Goal: Find specific page/section: Find specific page/section

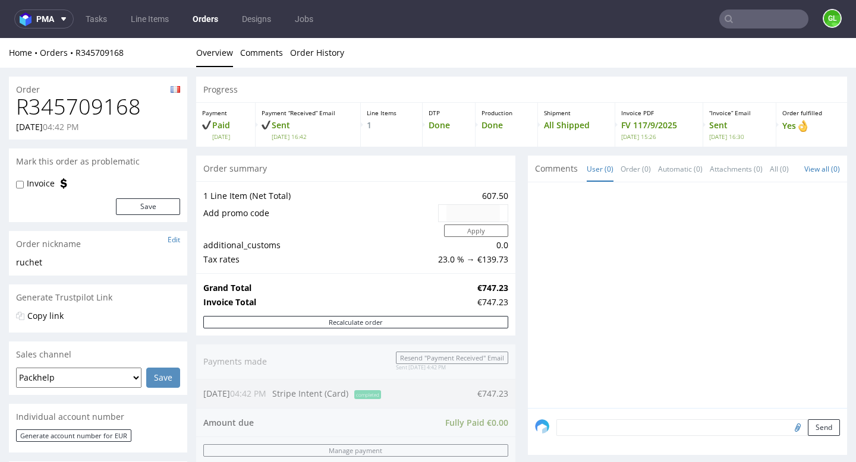
scroll to position [619, 0]
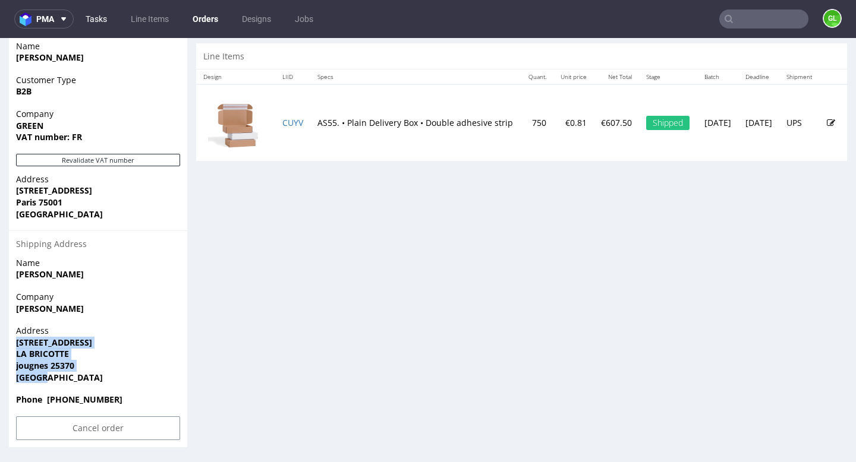
click at [103, 17] on link "Tasks" at bounding box center [96, 19] width 36 height 19
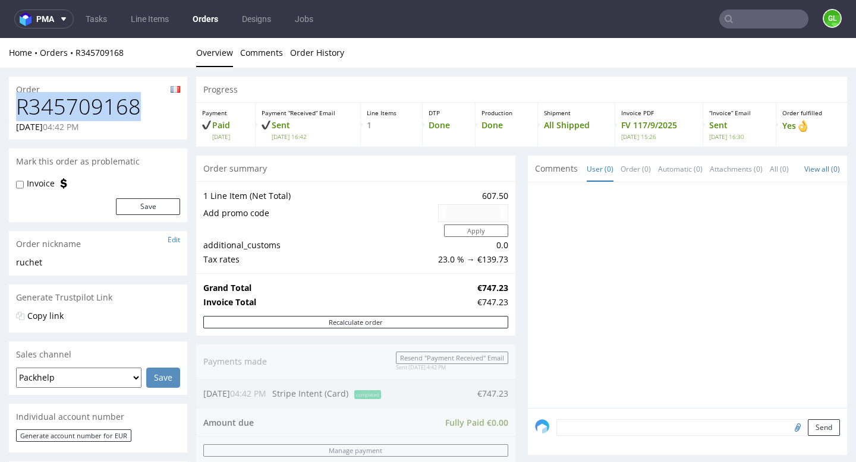
drag, startPoint x: 21, startPoint y: 111, endPoint x: 140, endPoint y: 109, distance: 118.3
click at [140, 109] on h1 "R345709168" at bounding box center [98, 107] width 164 height 24
copy h1 "R345709168"
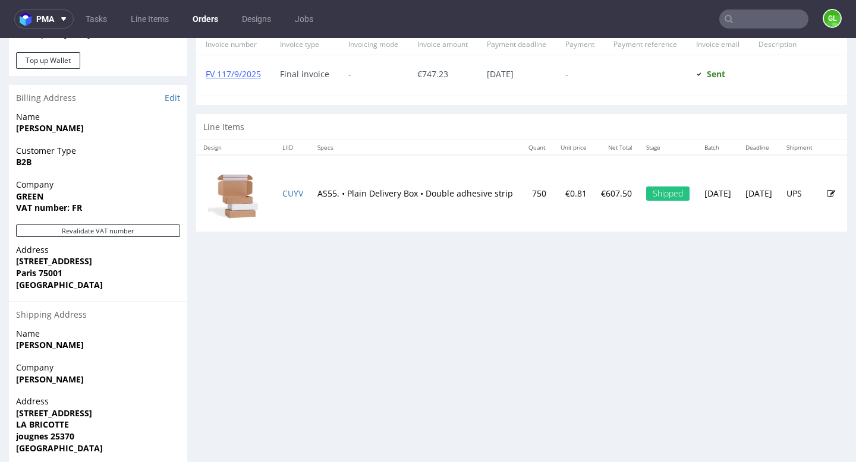
scroll to position [552, 0]
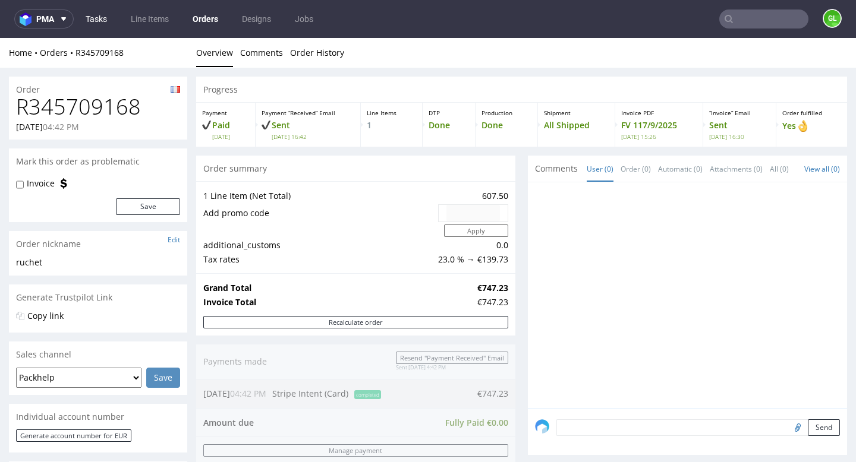
click at [93, 23] on link "Tasks" at bounding box center [96, 19] width 36 height 19
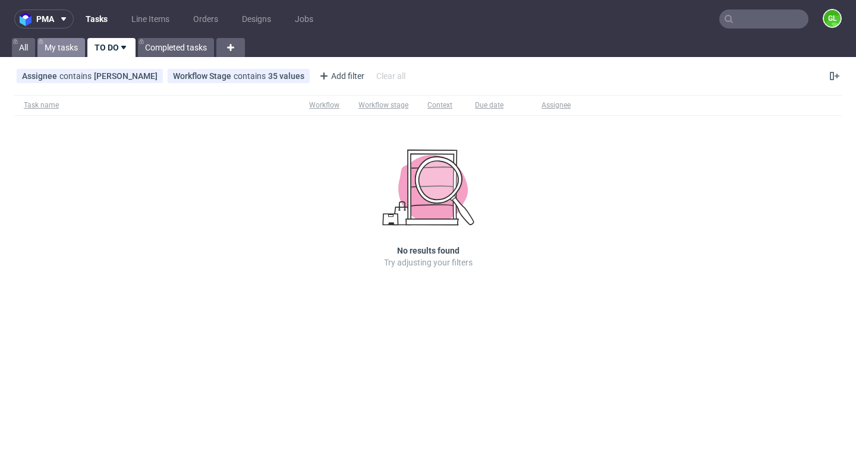
click at [54, 49] on link "My tasks" at bounding box center [61, 47] width 48 height 19
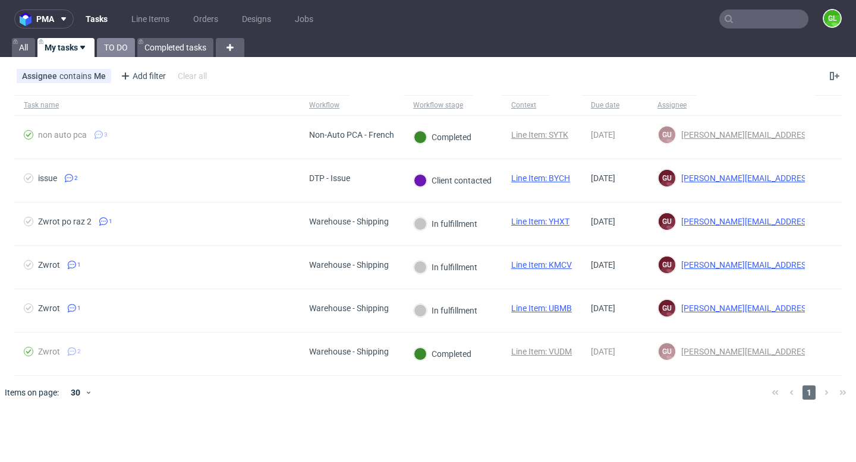
click at [108, 50] on link "TO DO" at bounding box center [116, 47] width 38 height 19
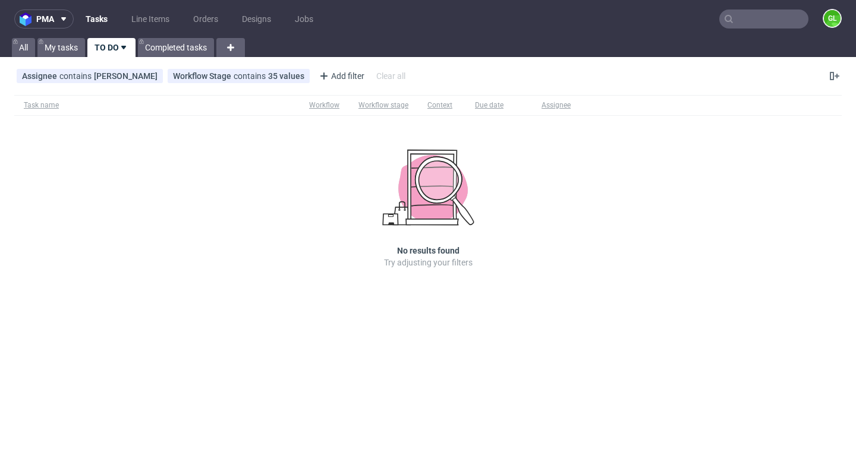
click at [741, 23] on input "text" at bounding box center [763, 19] width 89 height 19
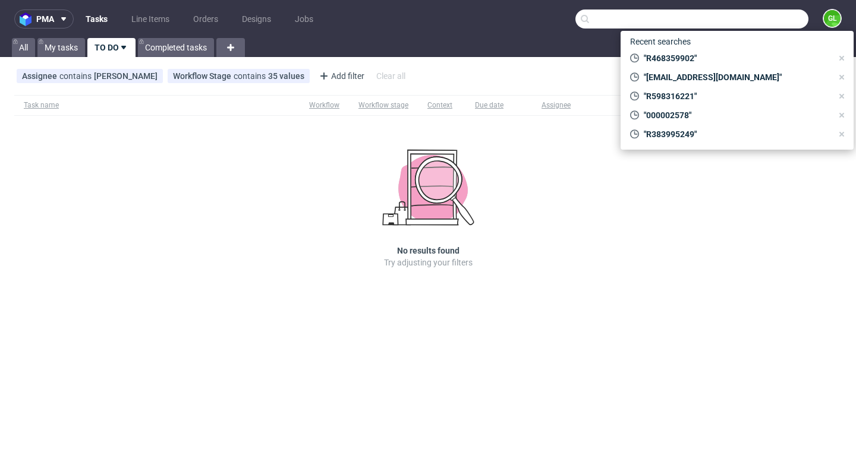
paste input "hello@weare-c.com"
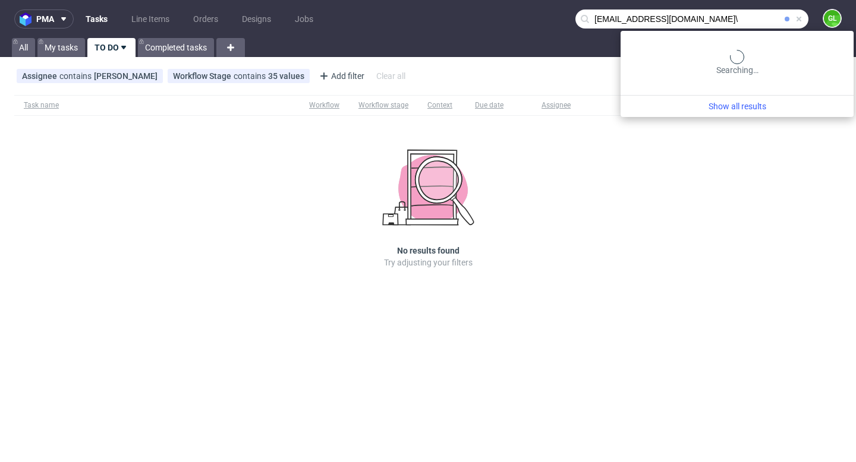
type input "hello@weare-c.com\"
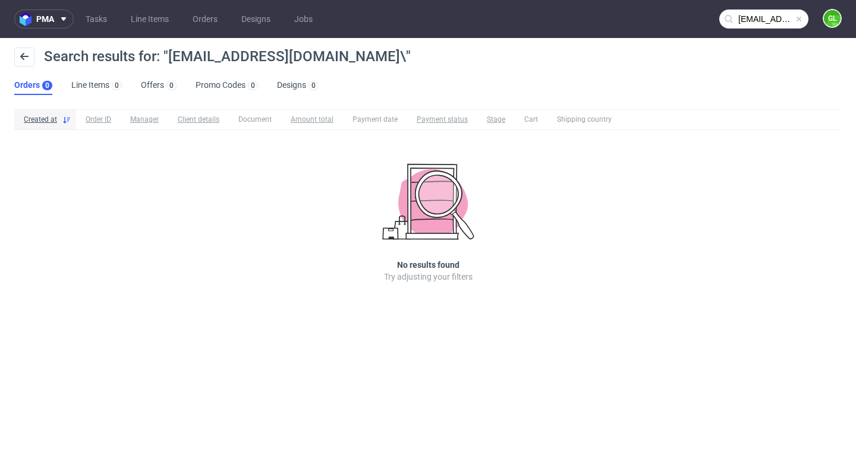
click at [798, 20] on span at bounding box center [799, 19] width 10 height 10
click at [798, 20] on input "text" at bounding box center [763, 19] width 89 height 19
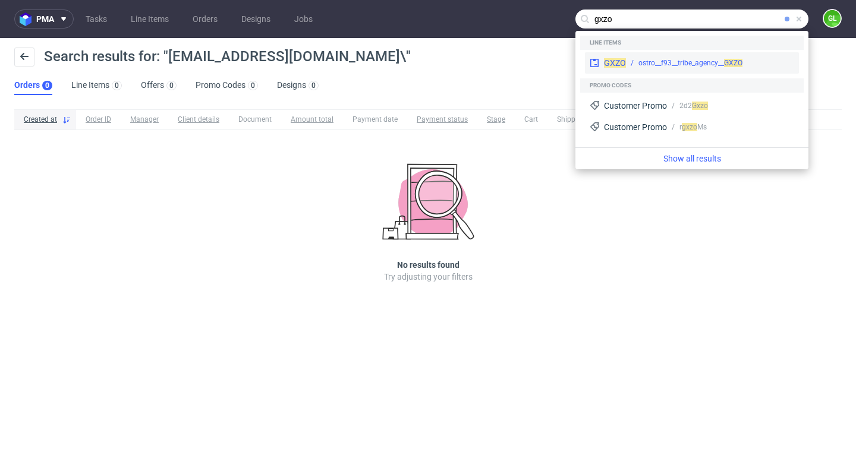
type input "gxzo"
click at [691, 70] on div "GXZO ostro__f93__tribe_agency__ GXZO" at bounding box center [692, 62] width 214 height 21
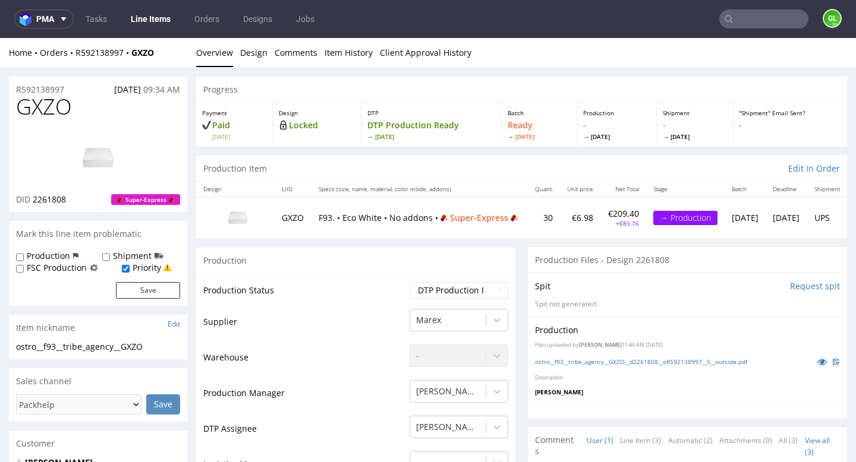
click at [292, 217] on td "GXZO" at bounding box center [293, 217] width 36 height 41
click at [399, 212] on p "F93. • Eco White • No addons • Super-Express" at bounding box center [420, 218] width 202 height 12
click at [357, 212] on p "F93. • Eco White • No addons • Super-Express" at bounding box center [420, 218] width 202 height 12
drag, startPoint x: 278, startPoint y: 219, endPoint x: 306, endPoint y: 220, distance: 28.0
click at [306, 220] on td "GXZO" at bounding box center [293, 217] width 36 height 41
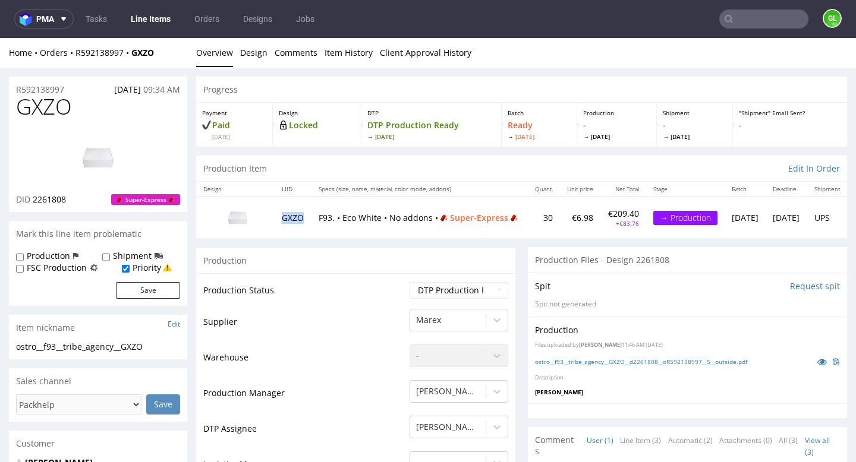
copy td "GXZO"
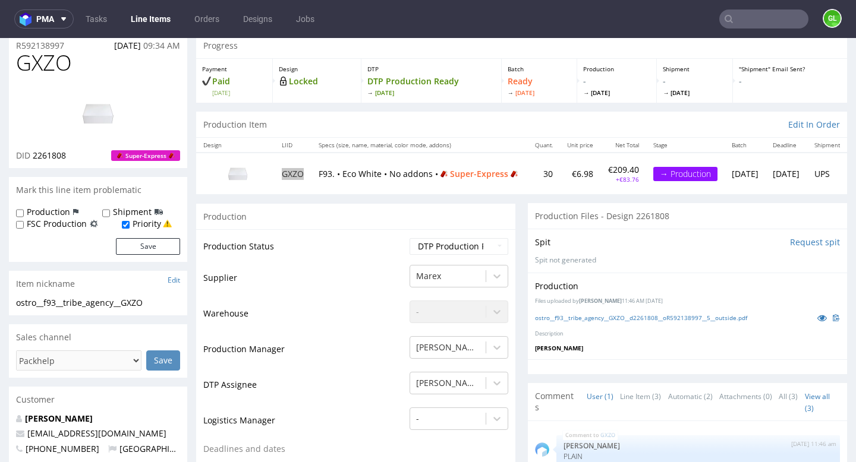
scroll to position [46, 0]
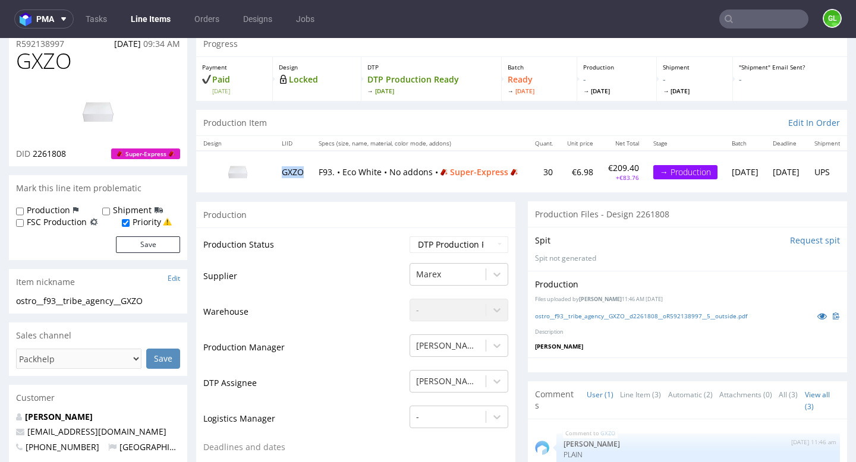
click at [101, 112] on img at bounding box center [98, 111] width 95 height 53
click at [90, 113] on img at bounding box center [98, 111] width 95 height 53
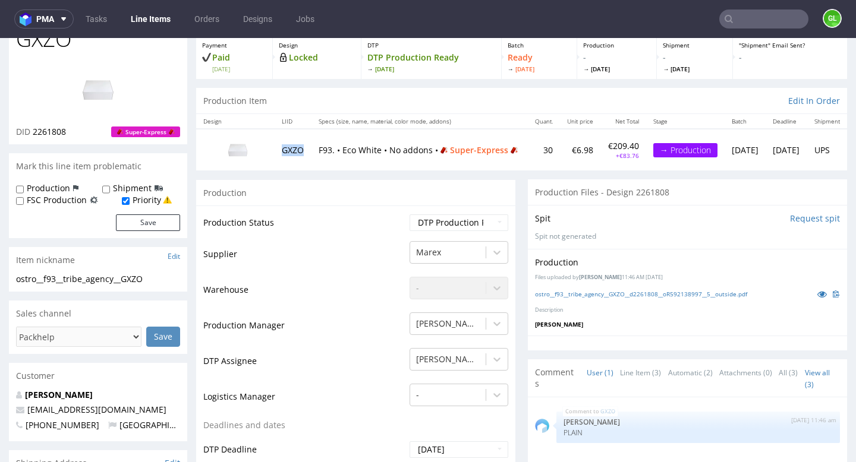
scroll to position [0, 0]
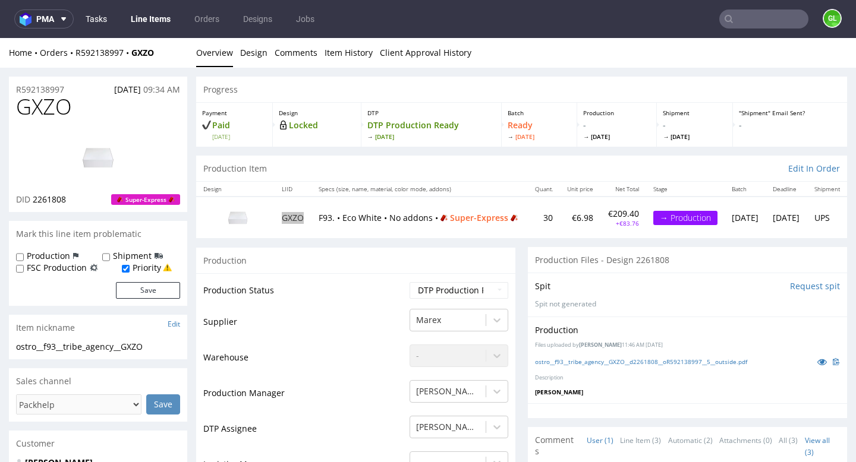
click at [102, 26] on link "Tasks" at bounding box center [96, 19] width 36 height 19
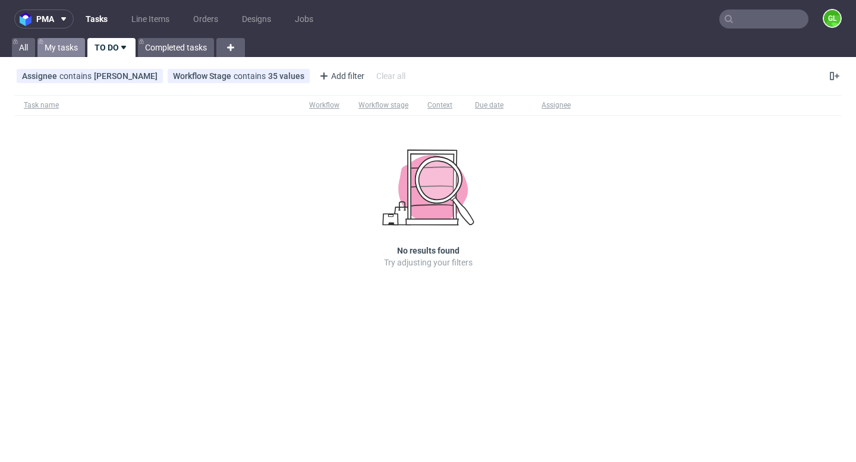
click at [62, 42] on link "My tasks" at bounding box center [61, 47] width 48 height 19
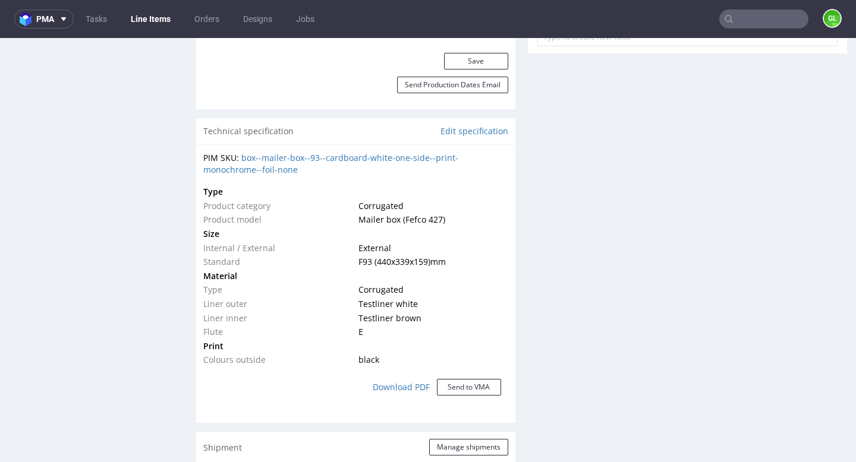
scroll to position [757, 0]
click at [291, 345] on td "Print" at bounding box center [279, 344] width 152 height 14
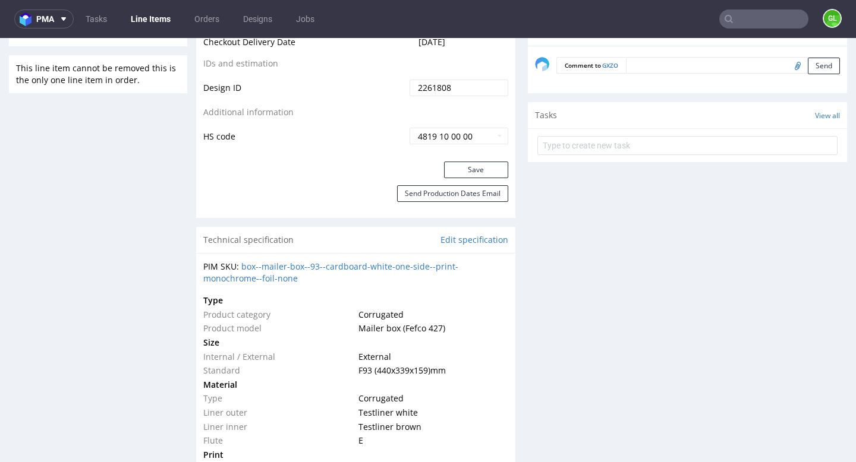
scroll to position [650, 0]
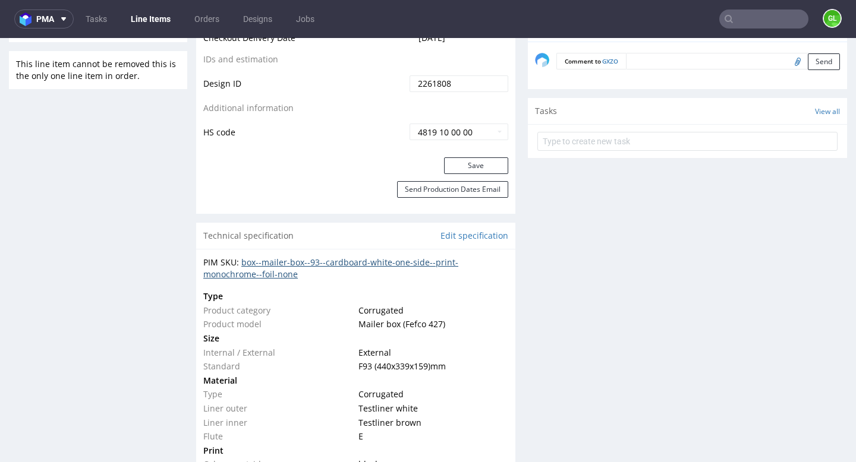
click at [351, 264] on link "box--mailer-box--93--cardboard-white-one-side--print-monochrome--foil-none" at bounding box center [330, 268] width 255 height 23
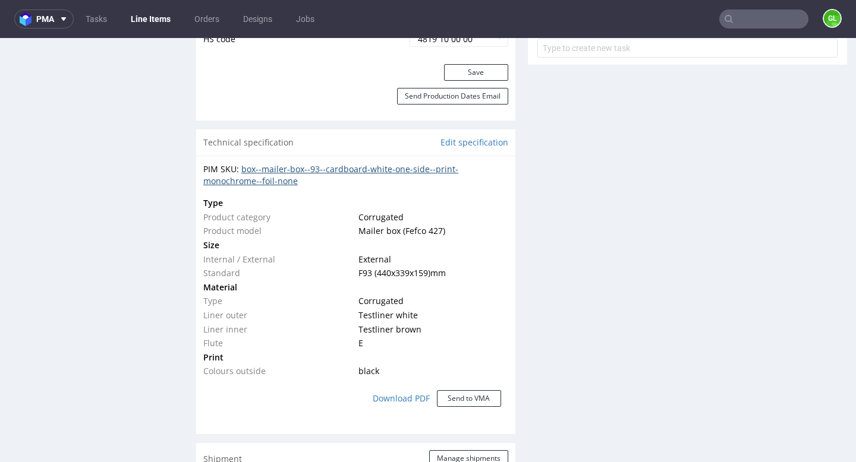
scroll to position [745, 0]
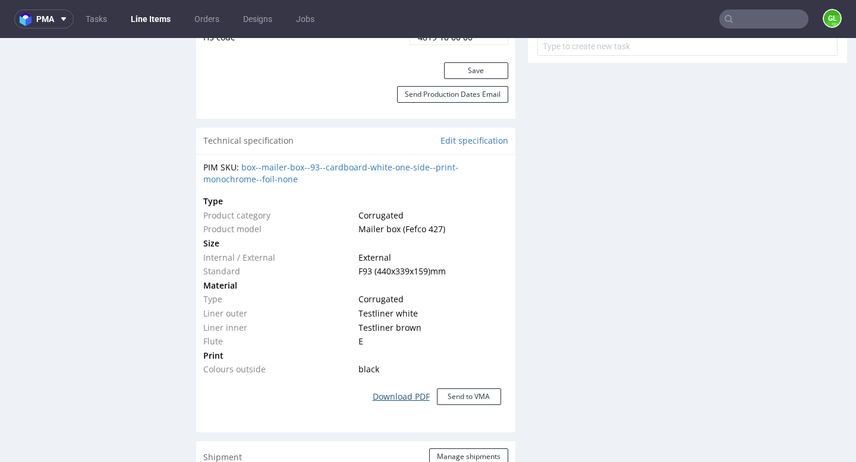
click at [396, 398] on link "Download PDF" at bounding box center [400, 397] width 71 height 26
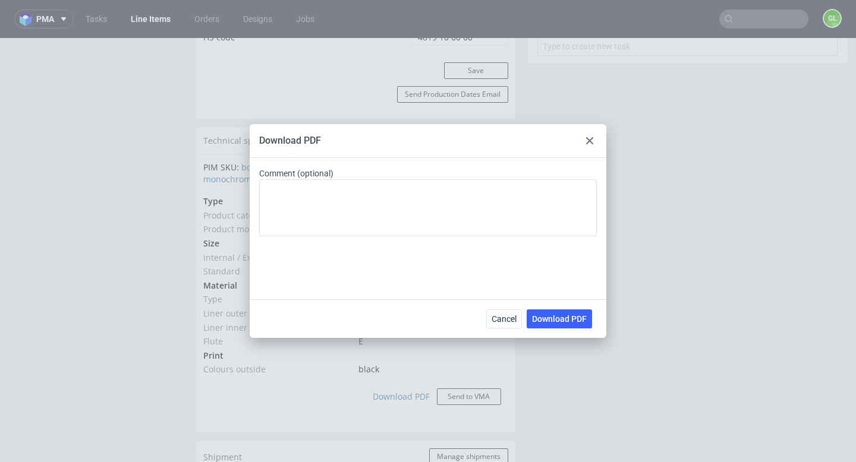
click at [587, 143] on use at bounding box center [589, 140] width 7 height 7
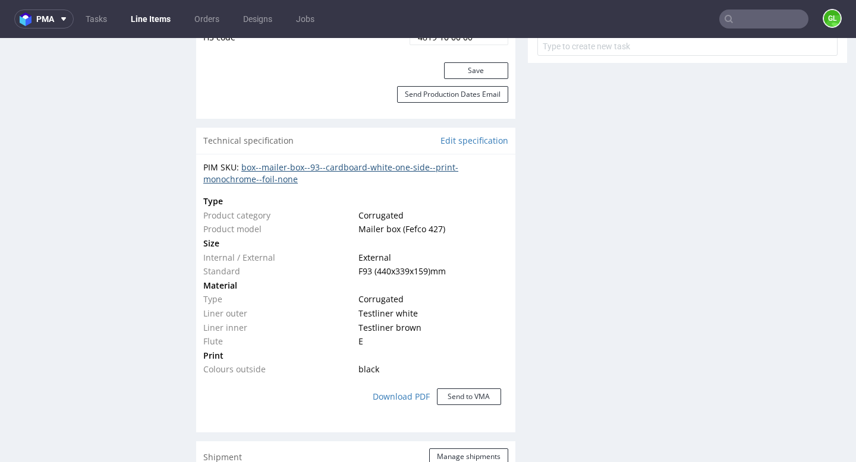
click at [289, 168] on link "box--mailer-box--93--cardboard-white-one-side--print-monochrome--foil-none" at bounding box center [330, 173] width 255 height 23
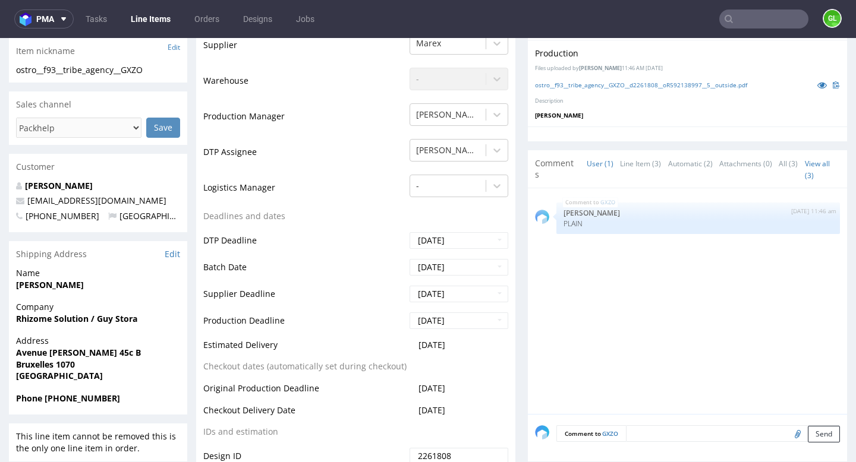
scroll to position [0, 0]
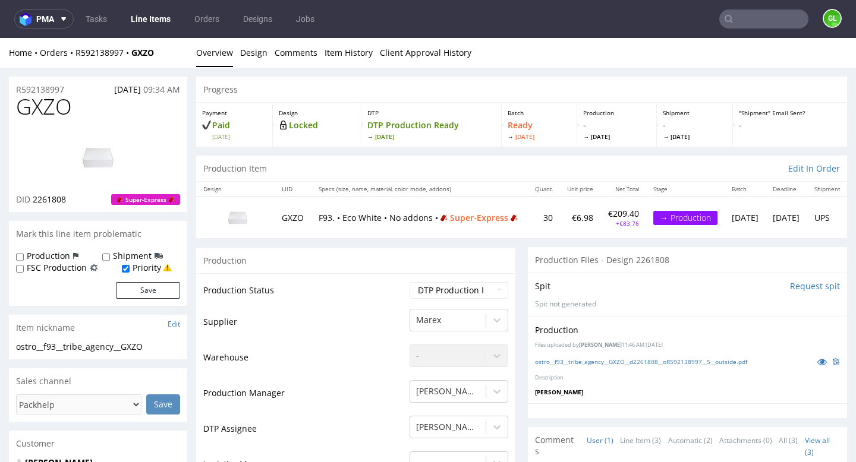
click at [762, 12] on input "text" at bounding box center [763, 19] width 89 height 19
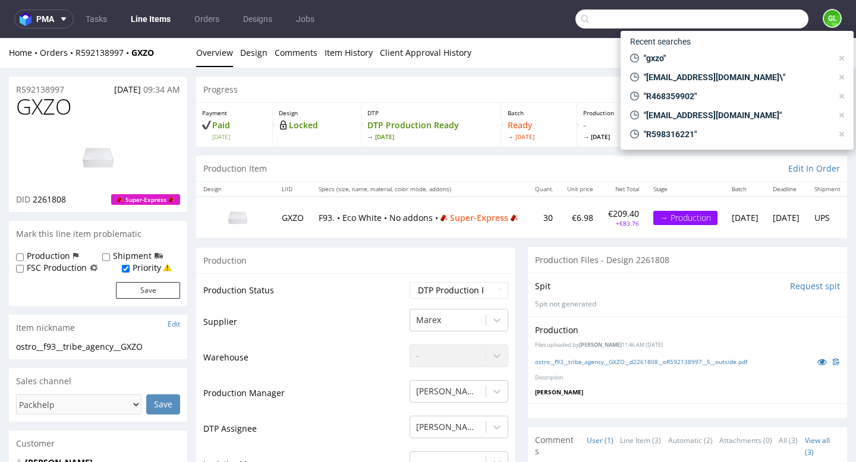
paste input "R636540792"
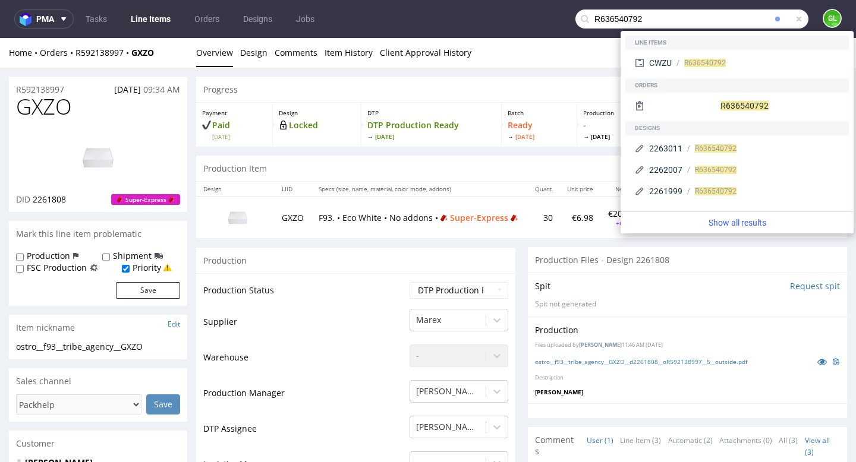
type input "R636540792"
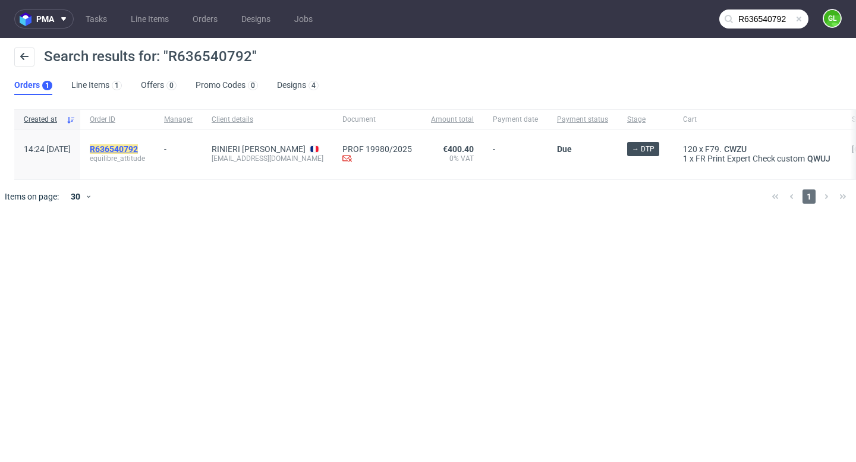
click at [138, 151] on mark "R636540792" at bounding box center [114, 149] width 48 height 10
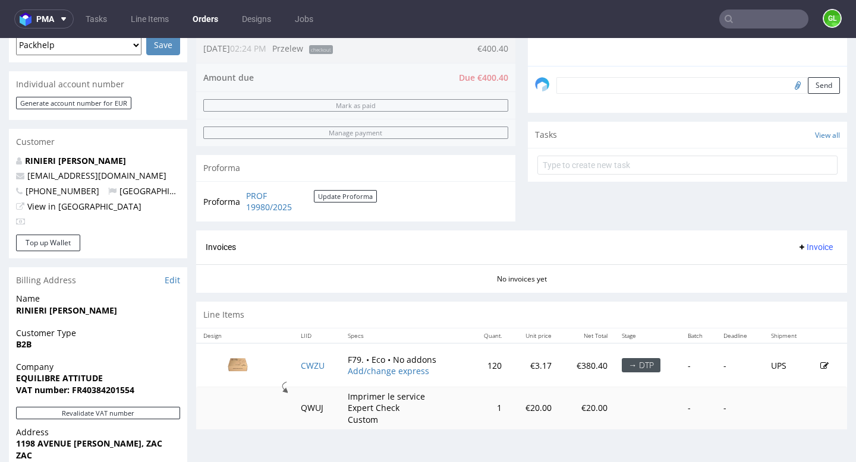
scroll to position [355, 0]
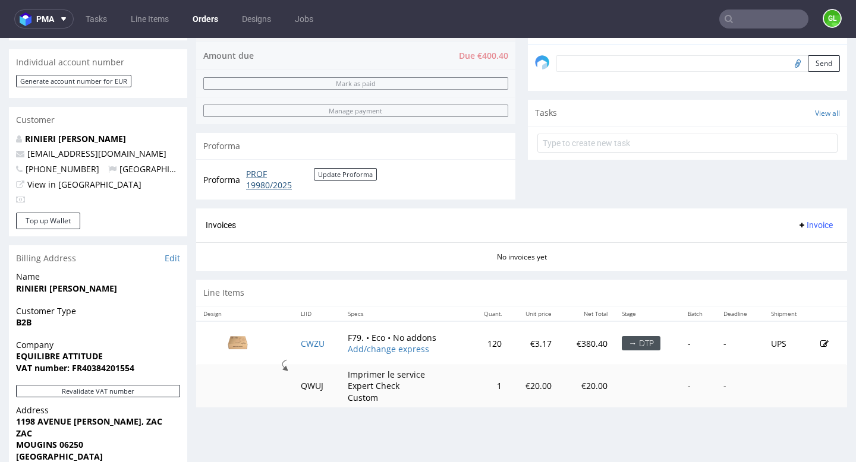
click at [258, 181] on link "PROF 19980/2025" at bounding box center [280, 179] width 68 height 23
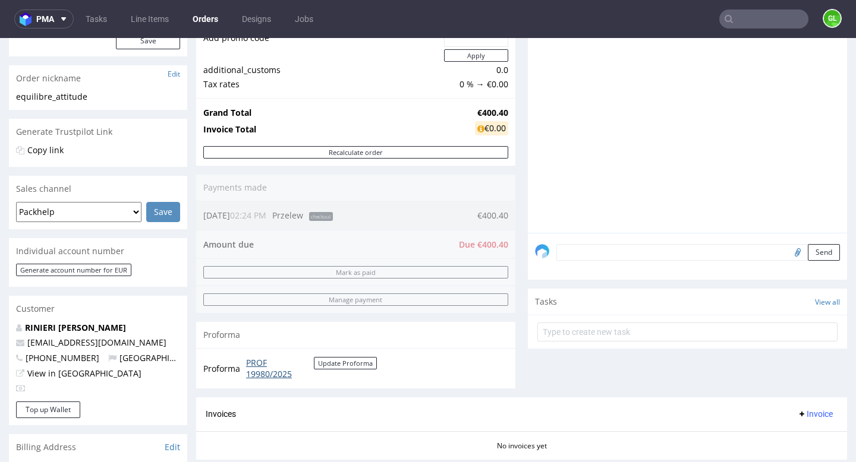
scroll to position [0, 0]
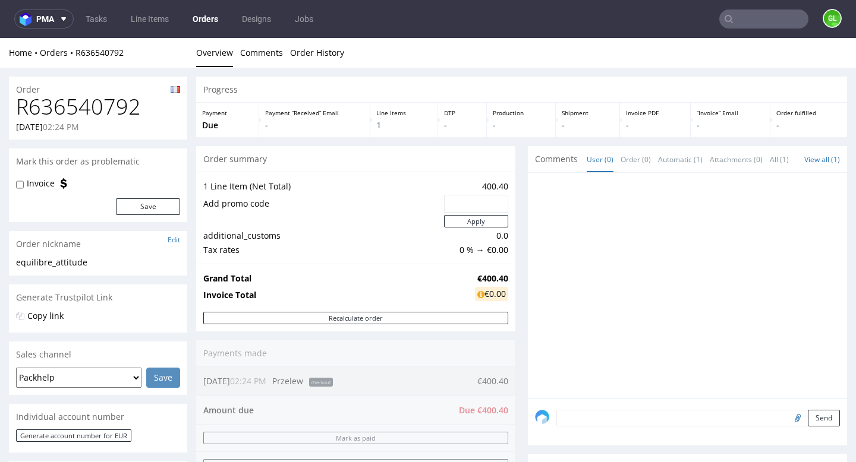
click at [748, 21] on input "text" at bounding box center [763, 19] width 89 height 19
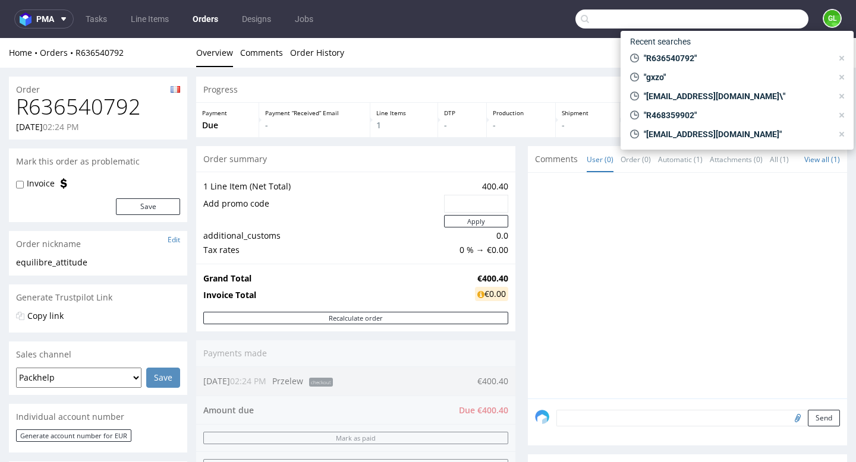
paste input "R951221147"
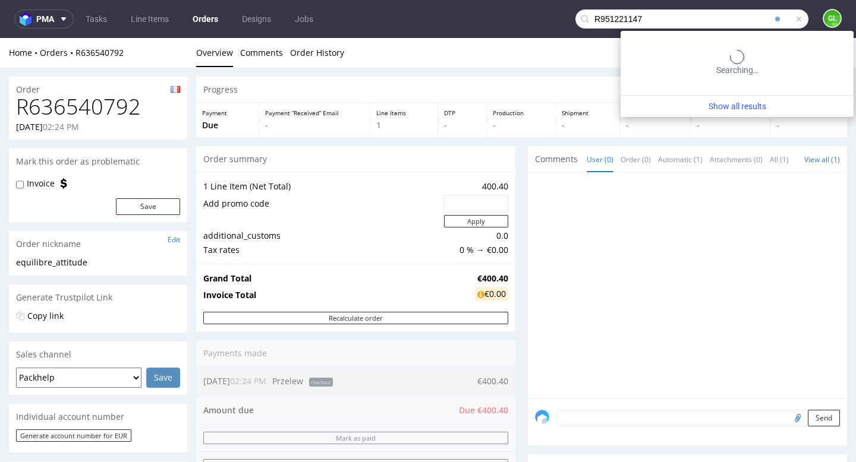
type input "R951221147"
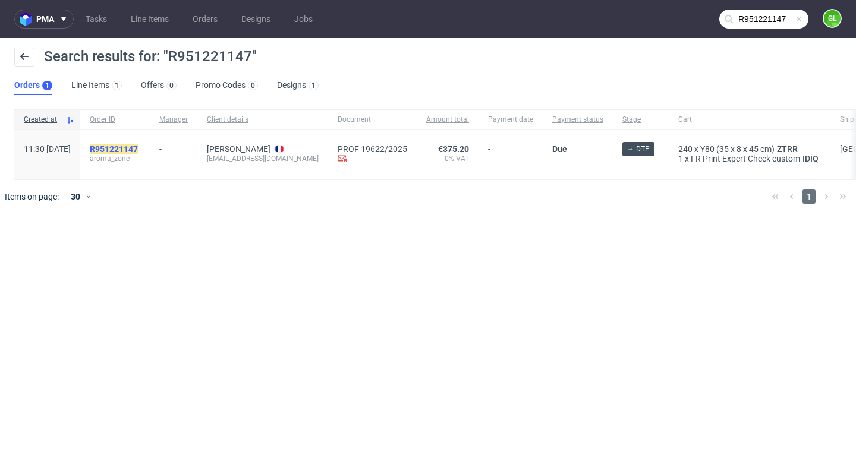
click at [138, 147] on mark "R951221147" at bounding box center [114, 149] width 48 height 10
